Goal: Obtain resource: Obtain resource

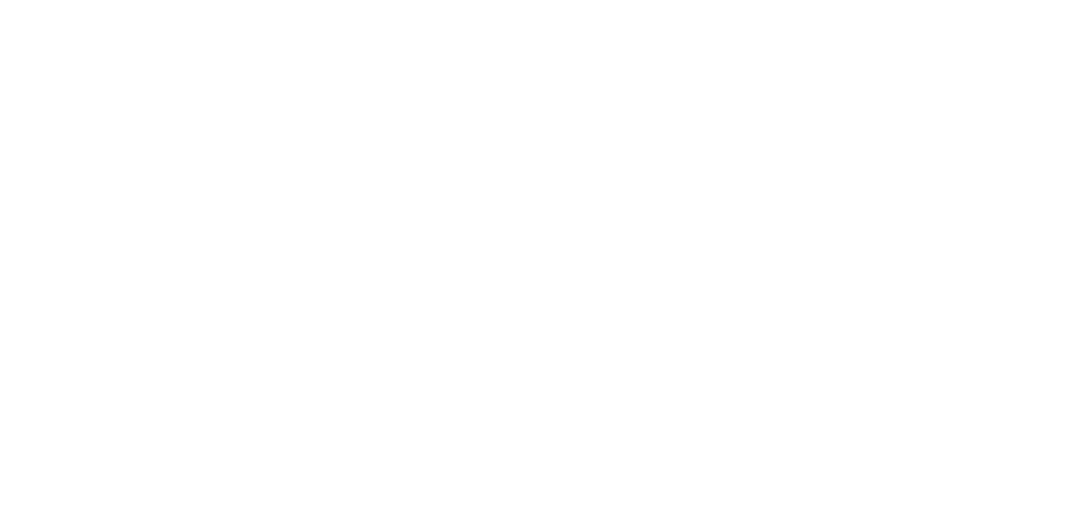
scroll to position [40, 0]
